Goal: Task Accomplishment & Management: Use online tool/utility

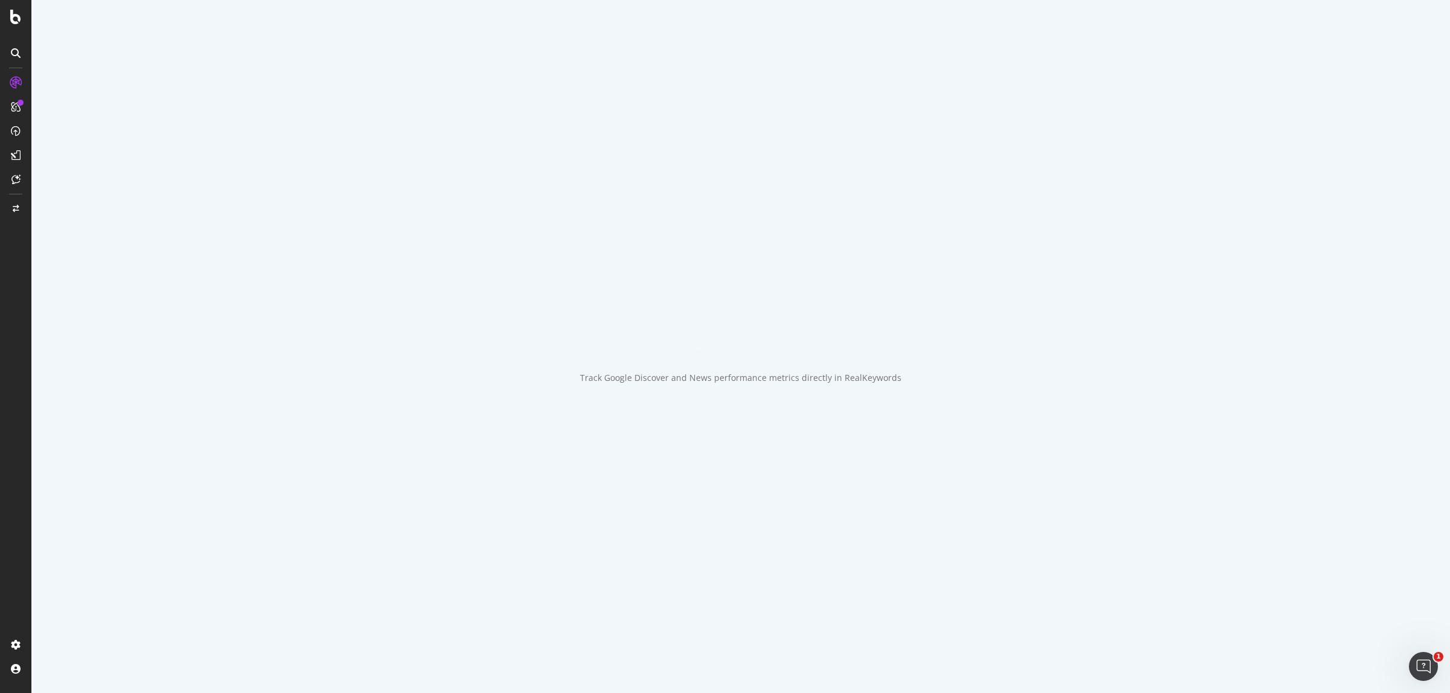
click at [712, 375] on div "Track Google Discover and News performance metrics directly in RealKeywords" at bounding box center [740, 378] width 321 height 12
